Goal: Information Seeking & Learning: Learn about a topic

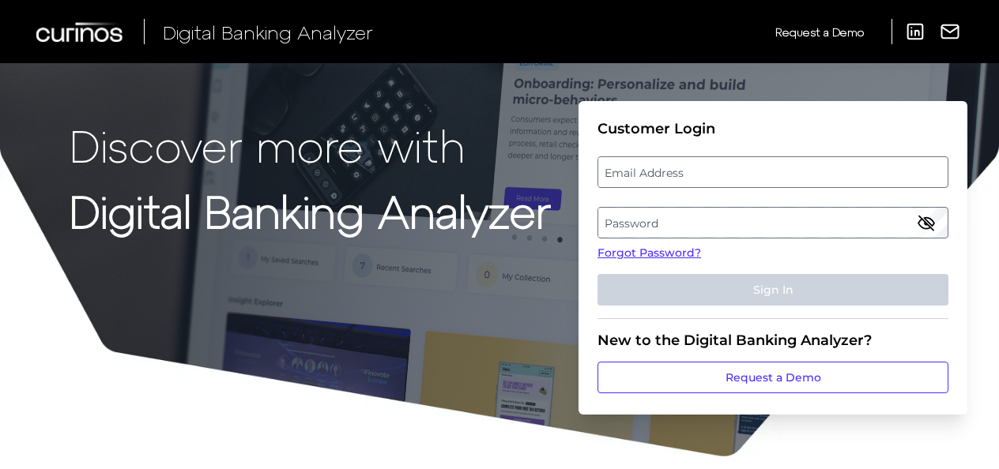
click at [727, 181] on label "Email Address" at bounding box center [772, 172] width 348 height 28
click at [727, 181] on input "email" at bounding box center [772, 172] width 351 height 32
type input "Zachariahdir@gmail.com"
click at [723, 210] on label "Password" at bounding box center [772, 223] width 348 height 28
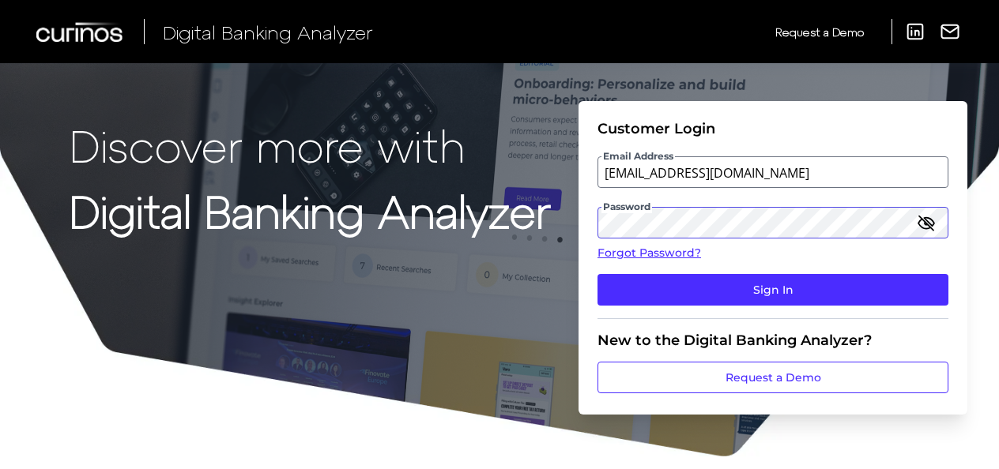
click at [597, 274] on button "Sign In" at bounding box center [772, 290] width 351 height 32
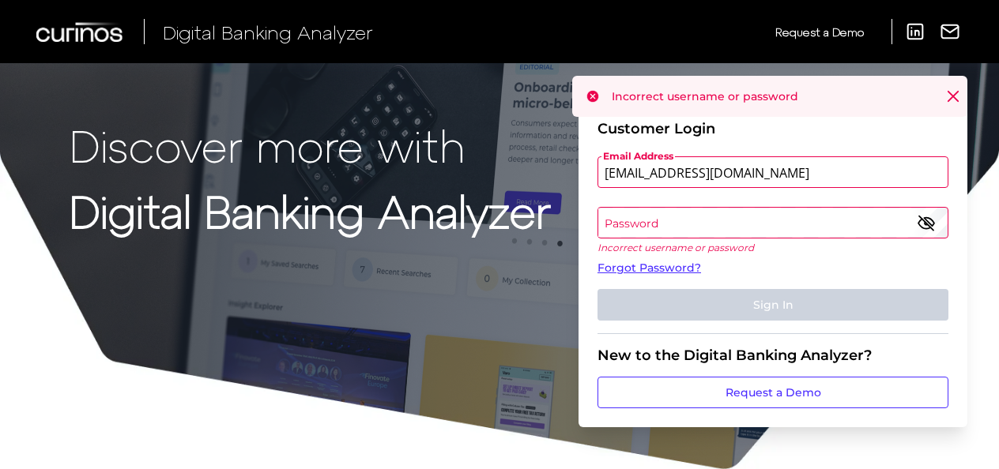
click at [725, 228] on label "Password" at bounding box center [772, 223] width 348 height 28
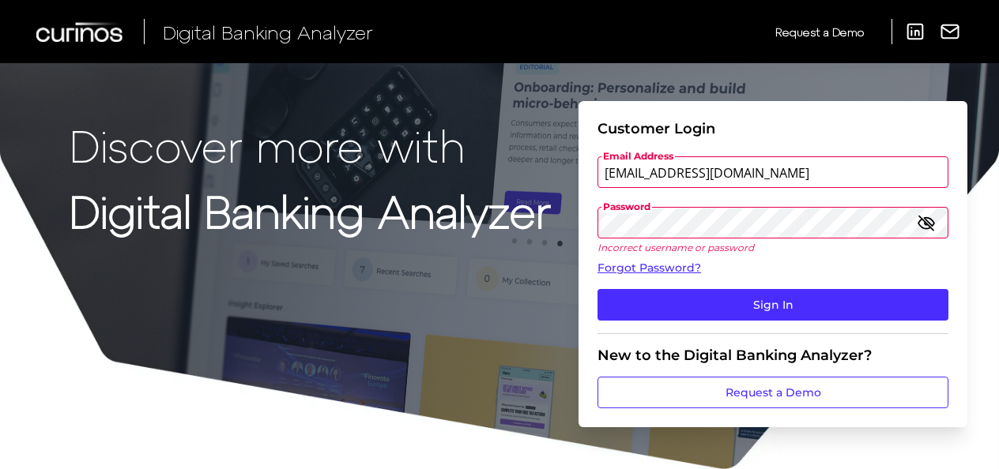
click at [597, 289] on button "Sign In" at bounding box center [772, 305] width 351 height 32
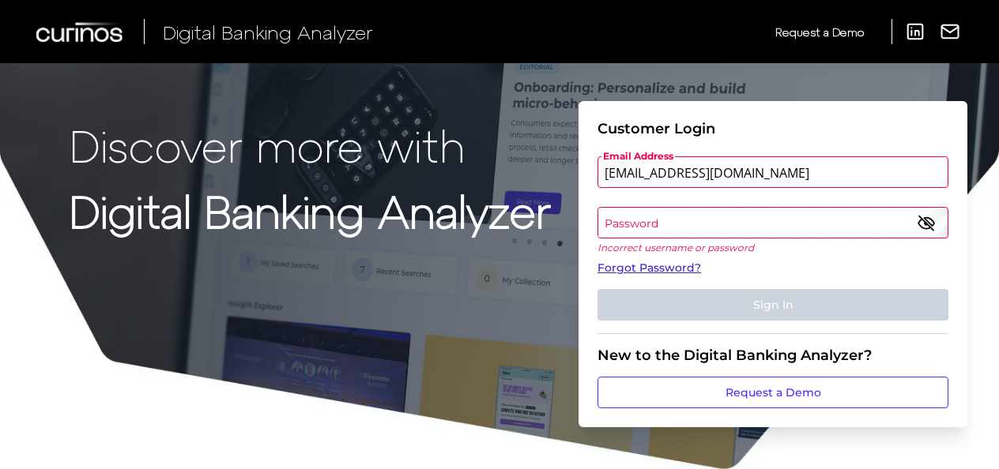
click at [679, 269] on link "Forgot Password?" at bounding box center [772, 268] width 351 height 17
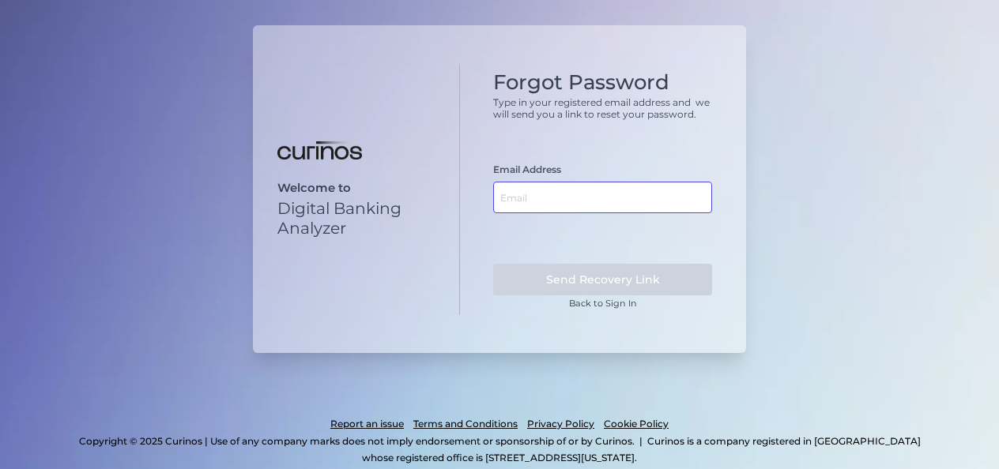
click at [672, 186] on input "text" at bounding box center [602, 198] width 219 height 32
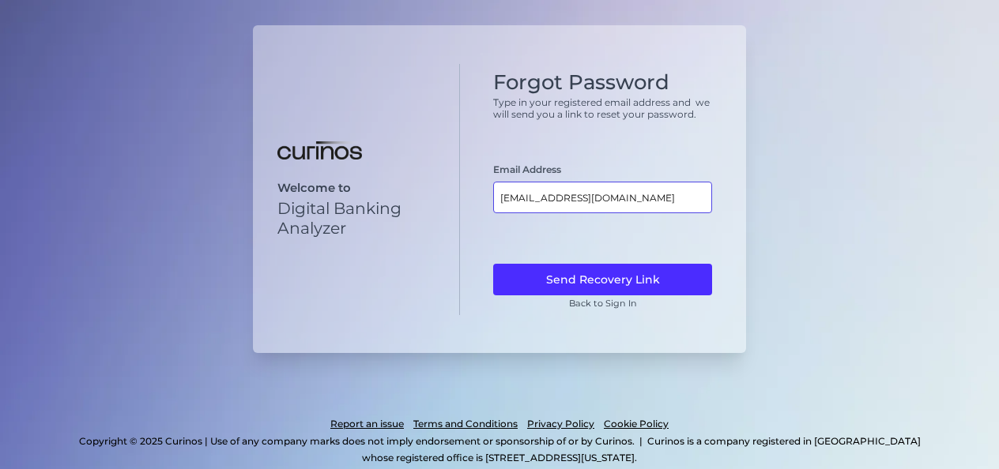
type input "[EMAIL_ADDRESS][DOMAIN_NAME]"
click at [493, 264] on button "Send Recovery Link" at bounding box center [602, 280] width 219 height 32
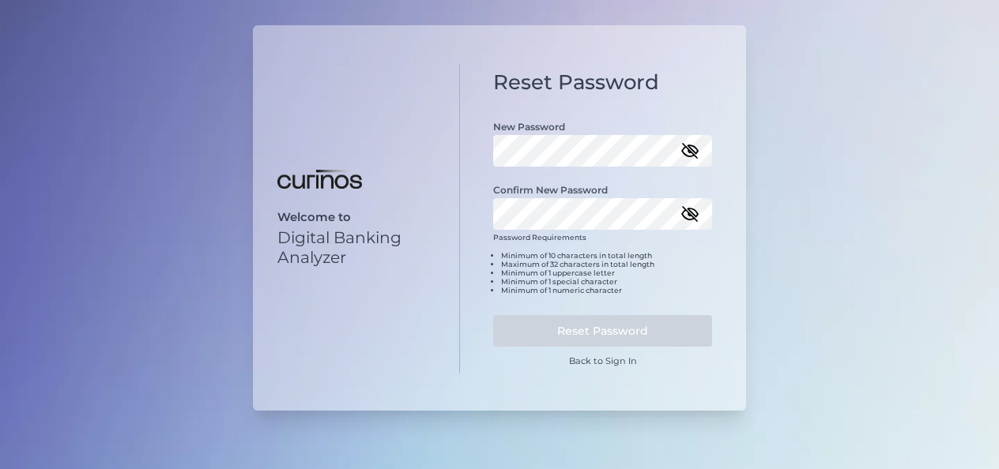
click at [689, 152] on icon "button" at bounding box center [690, 151] width 14 height 14
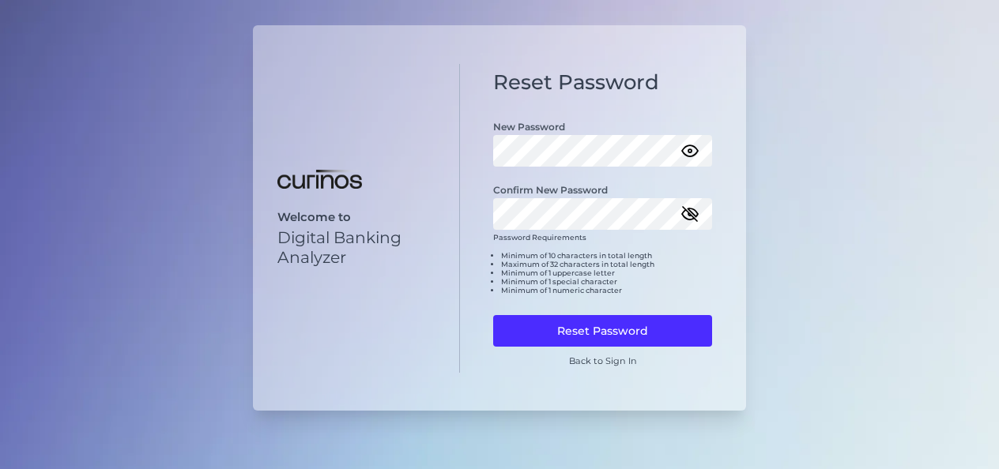
click at [690, 216] on icon "button" at bounding box center [689, 214] width 19 height 19
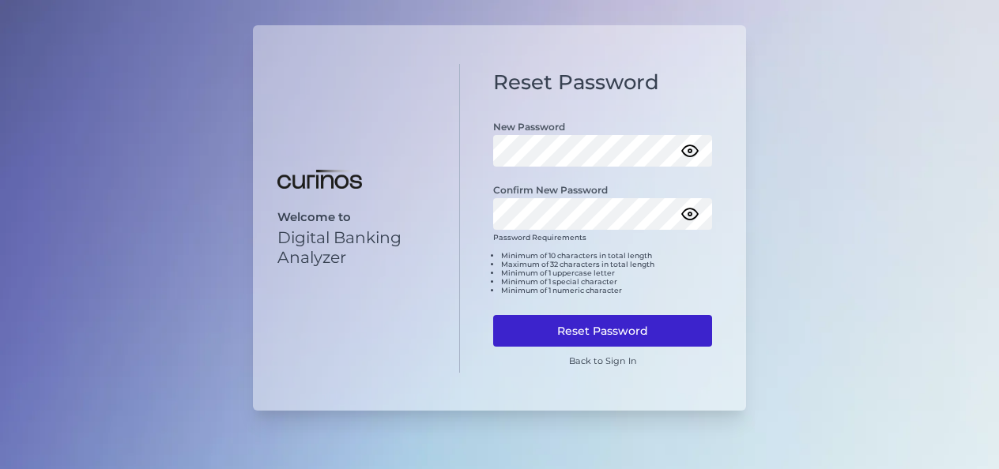
click at [642, 324] on button "Reset Password" at bounding box center [602, 331] width 219 height 32
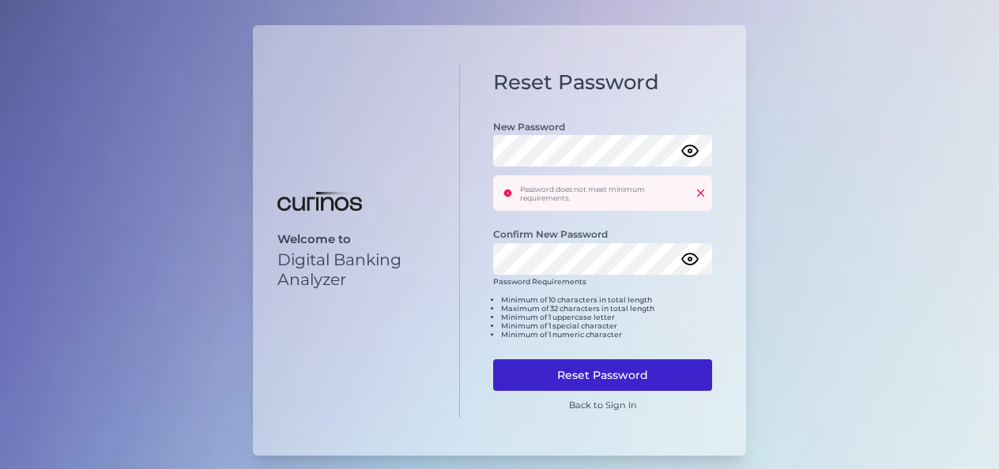
click at [561, 368] on button "Reset Password" at bounding box center [602, 375] width 219 height 32
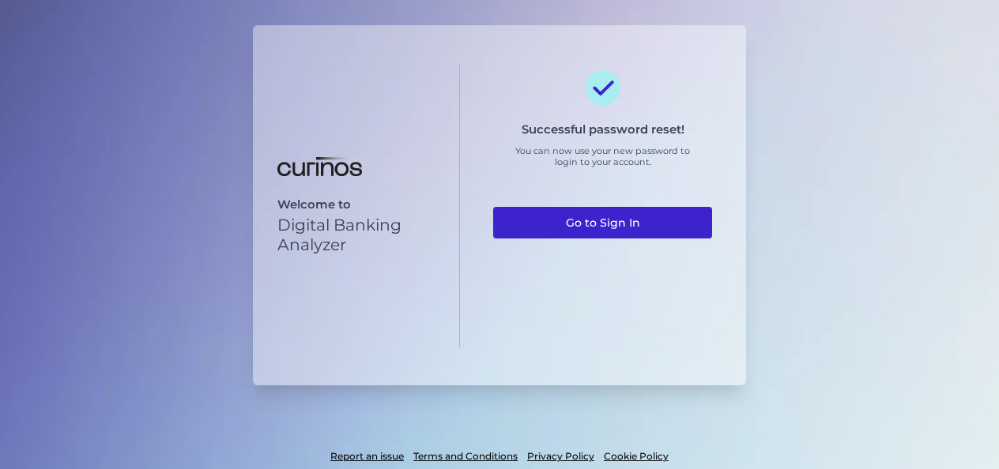
click at [602, 213] on link "Go to Sign In" at bounding box center [602, 223] width 219 height 32
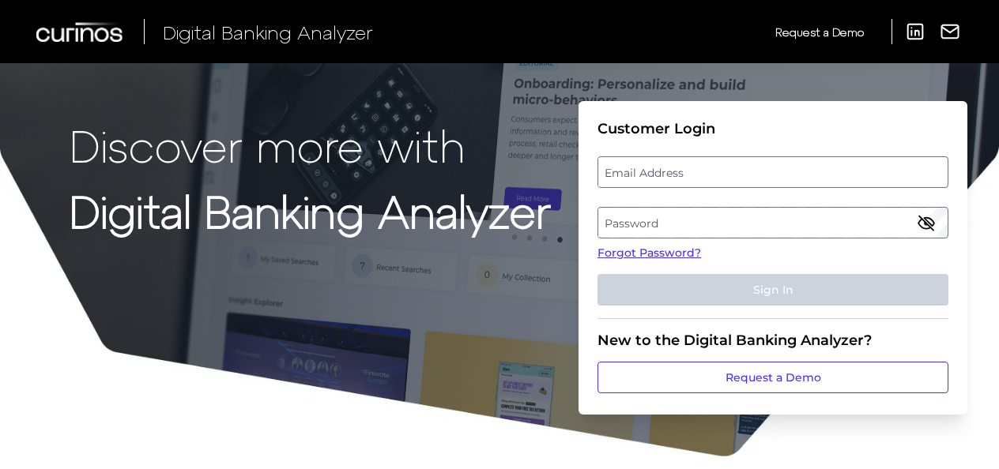
click at [634, 171] on label "Email Address" at bounding box center [772, 172] width 348 height 28
click at [634, 171] on input "email" at bounding box center [772, 172] width 351 height 32
type input "[EMAIL_ADDRESS][DOMAIN_NAME]"
click at [917, 224] on icon "button" at bounding box center [925, 222] width 19 height 19
click at [874, 231] on label "Password" at bounding box center [772, 223] width 348 height 28
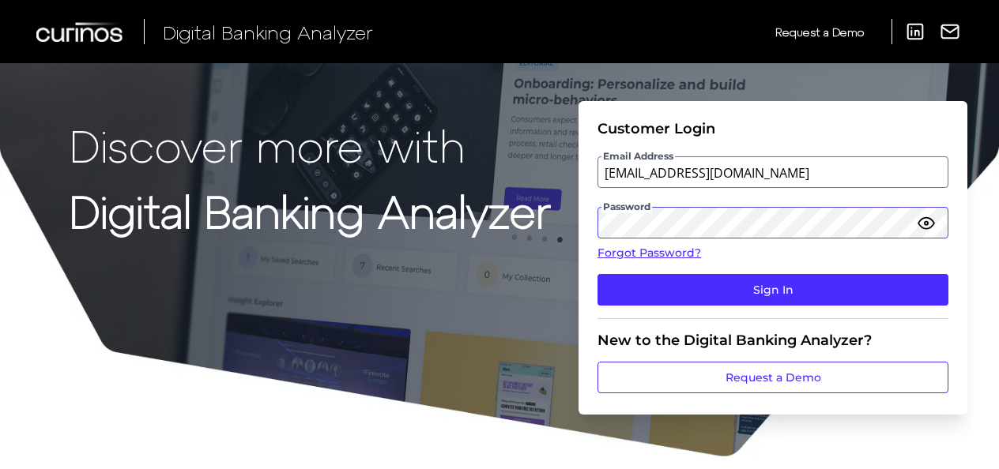
click at [597, 274] on button "Sign In" at bounding box center [772, 290] width 351 height 32
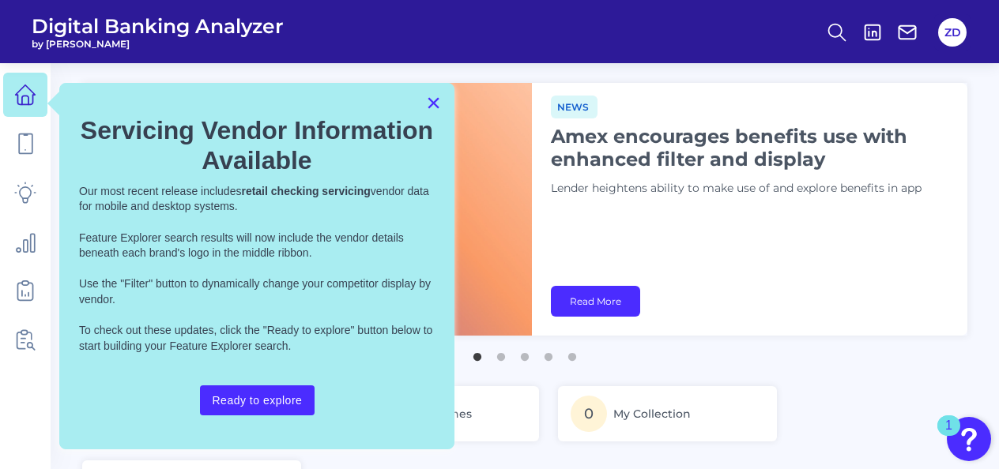
click at [436, 107] on button "×" at bounding box center [433, 102] width 15 height 25
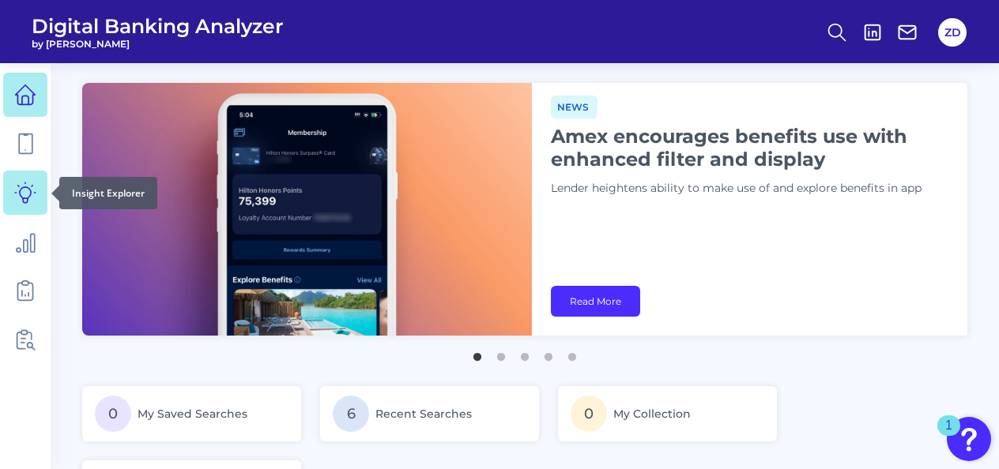
click at [23, 211] on link at bounding box center [25, 193] width 44 height 44
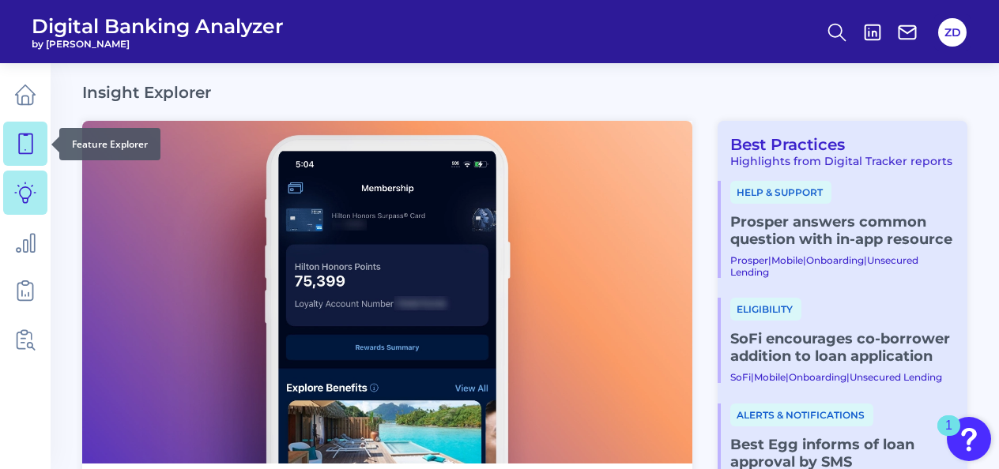
click at [32, 150] on icon at bounding box center [25, 144] width 13 height 20
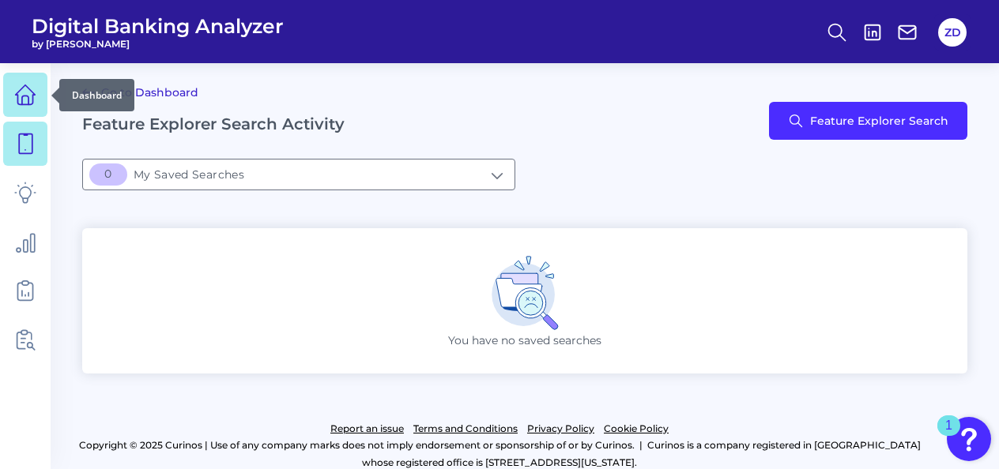
click at [42, 103] on link at bounding box center [25, 95] width 44 height 44
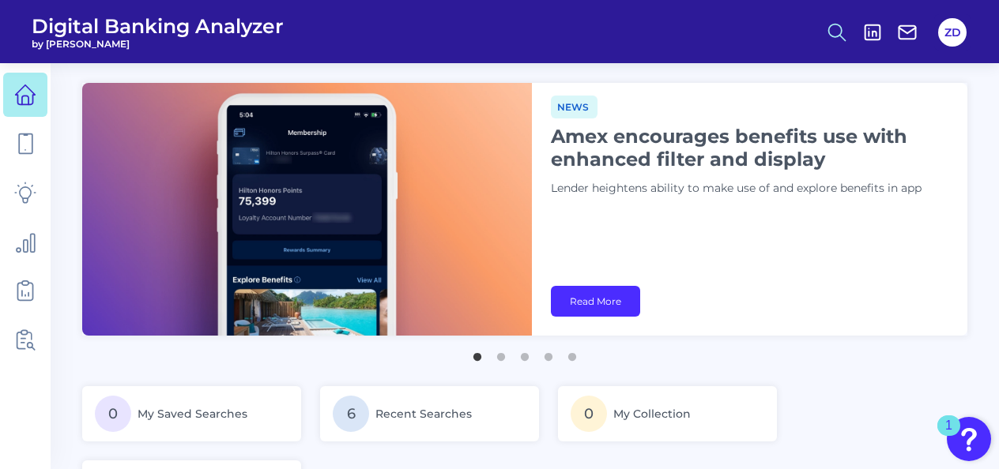
click at [833, 36] on circle at bounding box center [835, 30] width 13 height 13
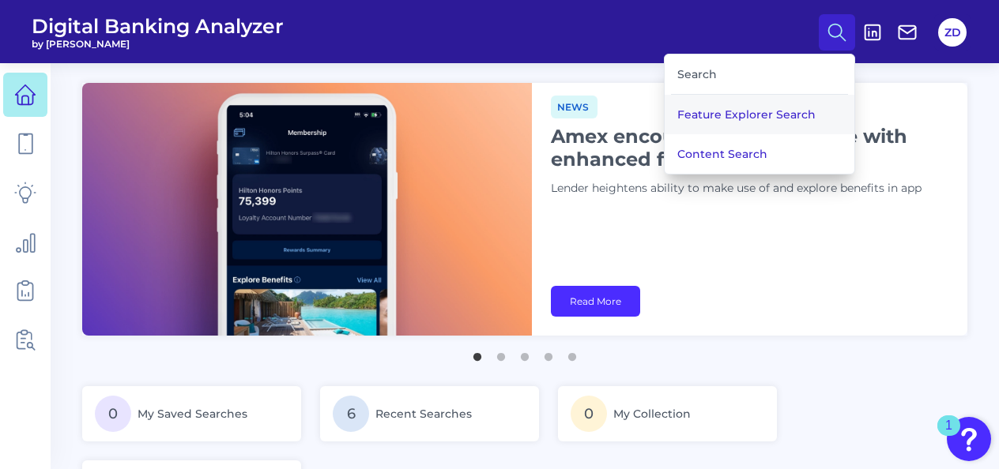
click at [797, 104] on button "Feature Explorer Search" at bounding box center [759, 115] width 190 height 40
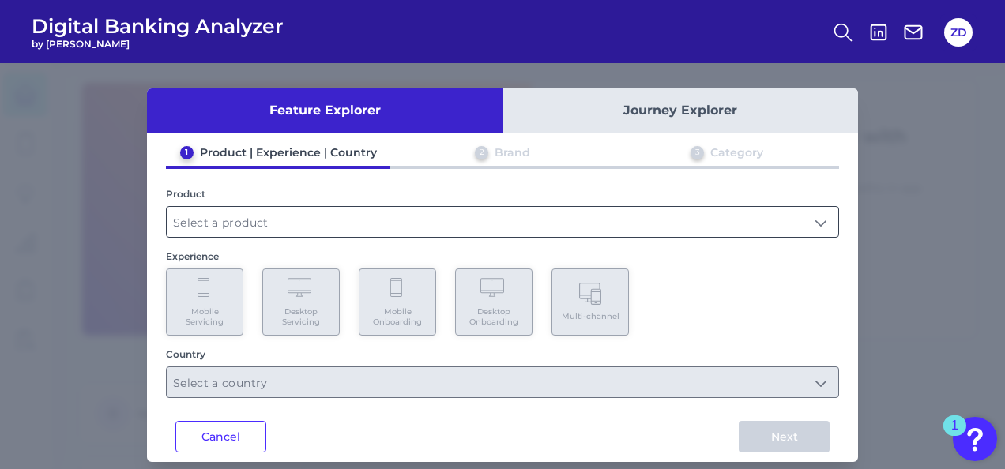
click at [381, 223] on input "text" at bounding box center [503, 222] width 672 height 30
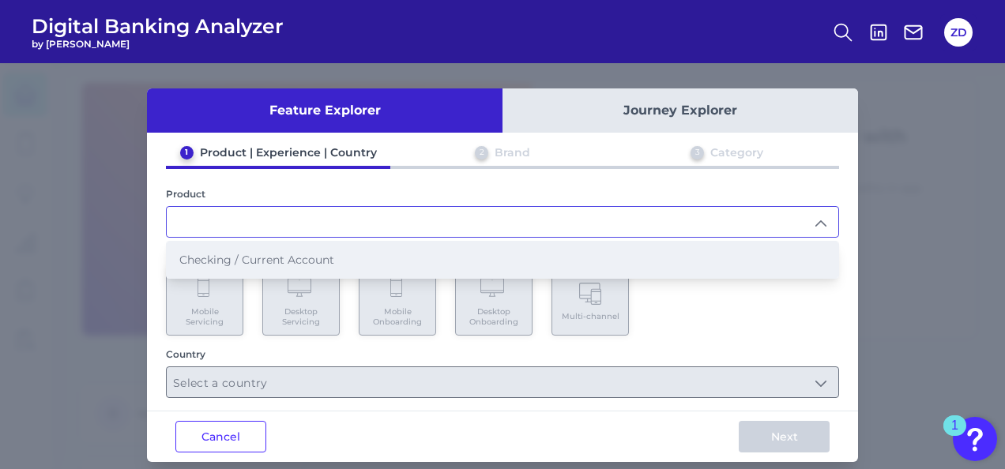
click at [387, 245] on li "Checking / Current Account" at bounding box center [503, 260] width 672 height 36
type input "Checking / Current Account"
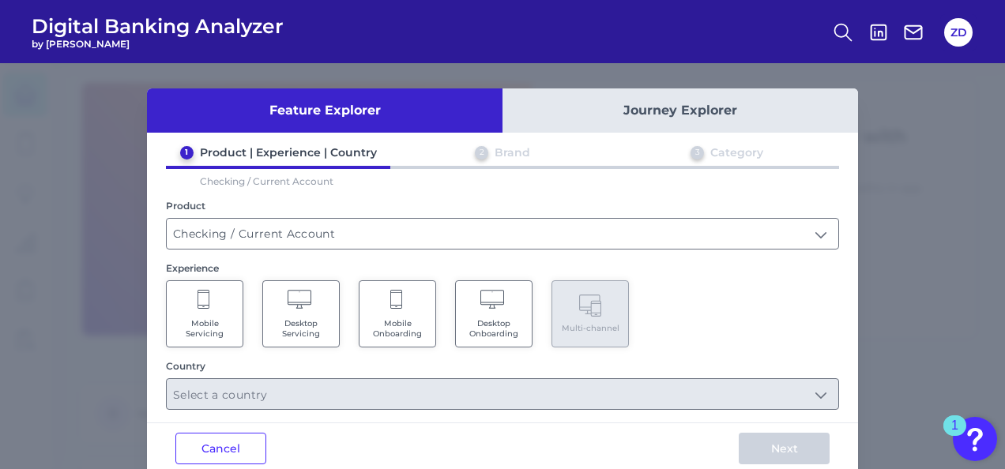
click at [387, 245] on input "Checking / Current Account" at bounding box center [503, 234] width 672 height 30
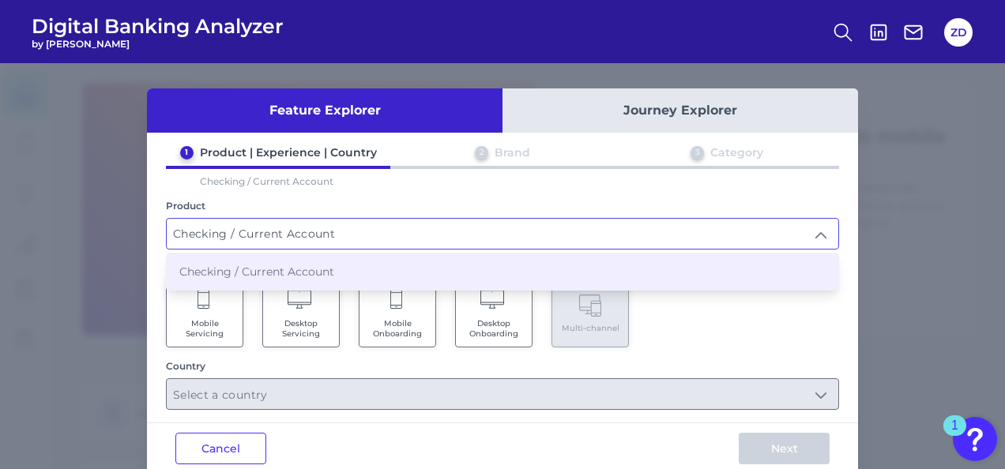
click at [387, 245] on input "Checking / Current Account" at bounding box center [503, 234] width 672 height 30
